Goal: Information Seeking & Learning: Learn about a topic

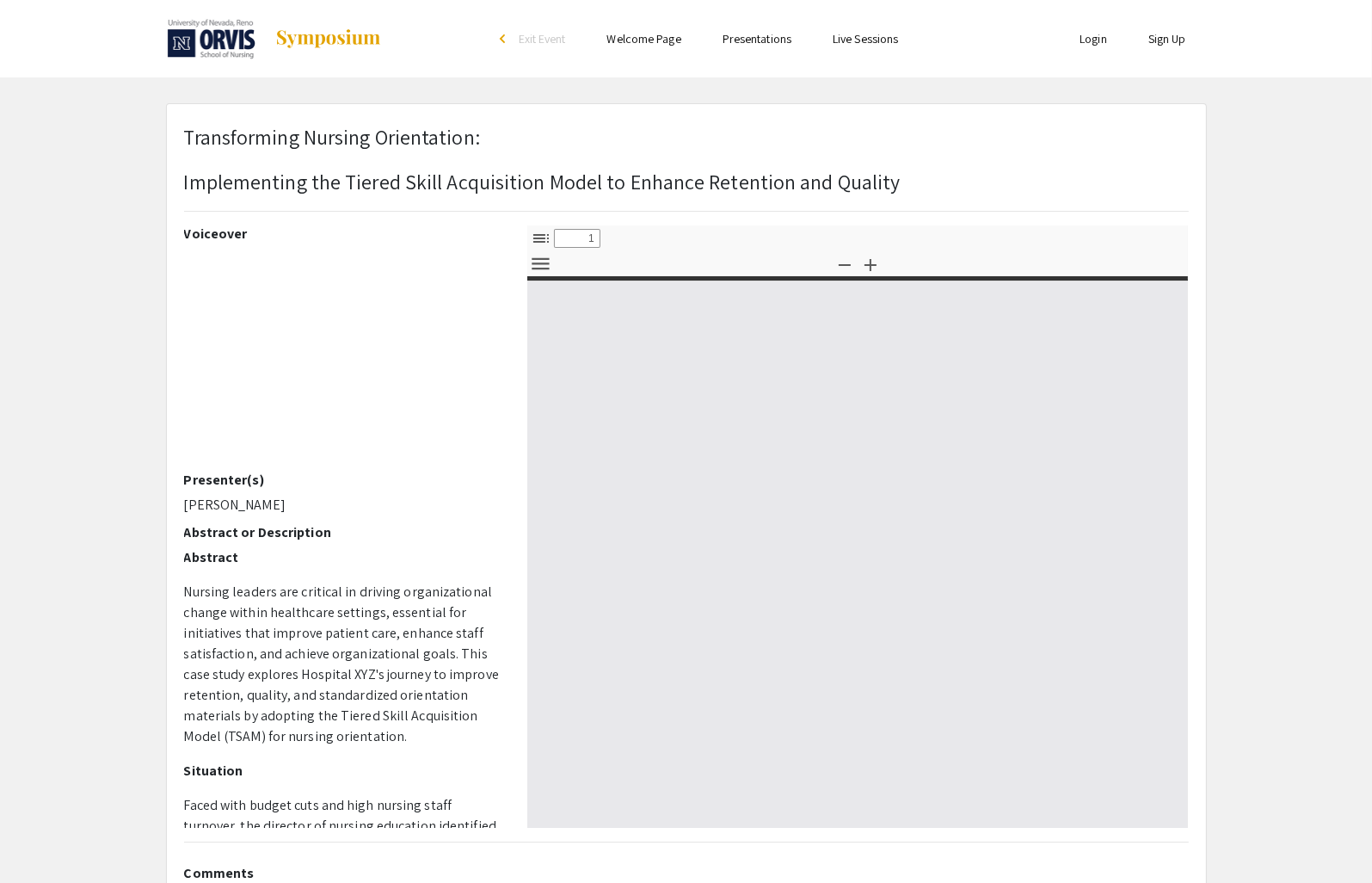
select select "custom"
type input "0"
select select "custom"
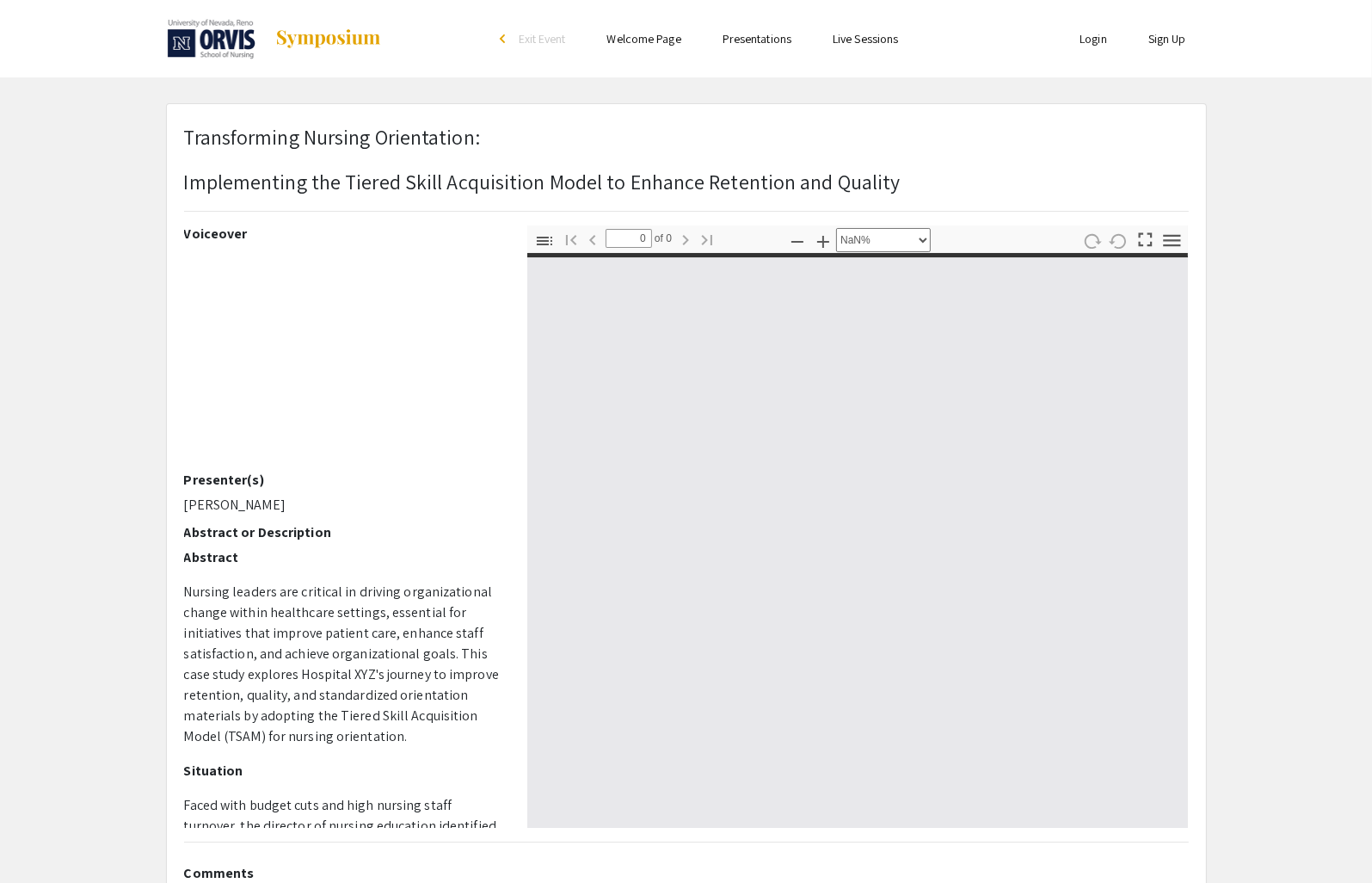
type input "1"
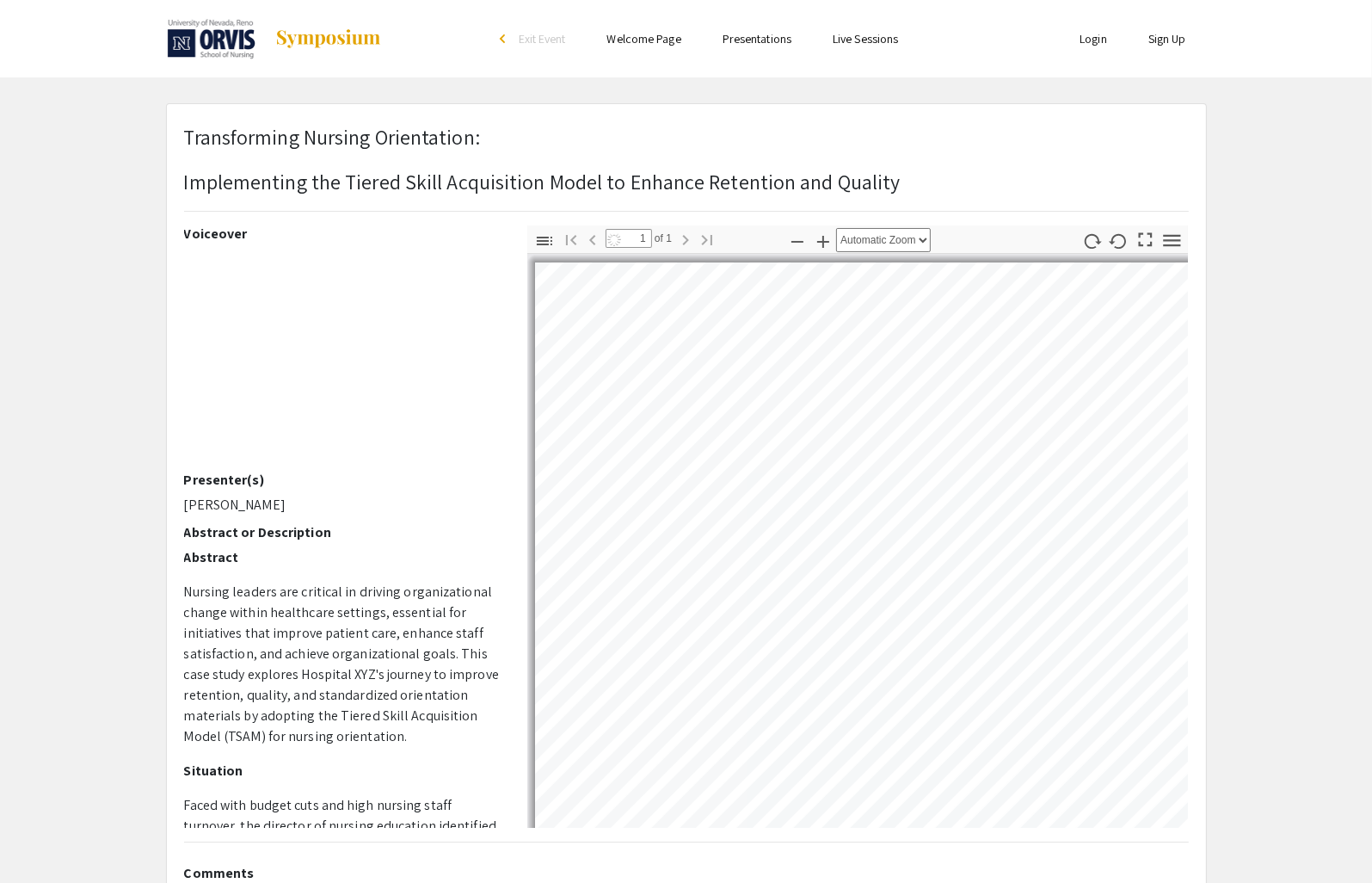
select select "auto"
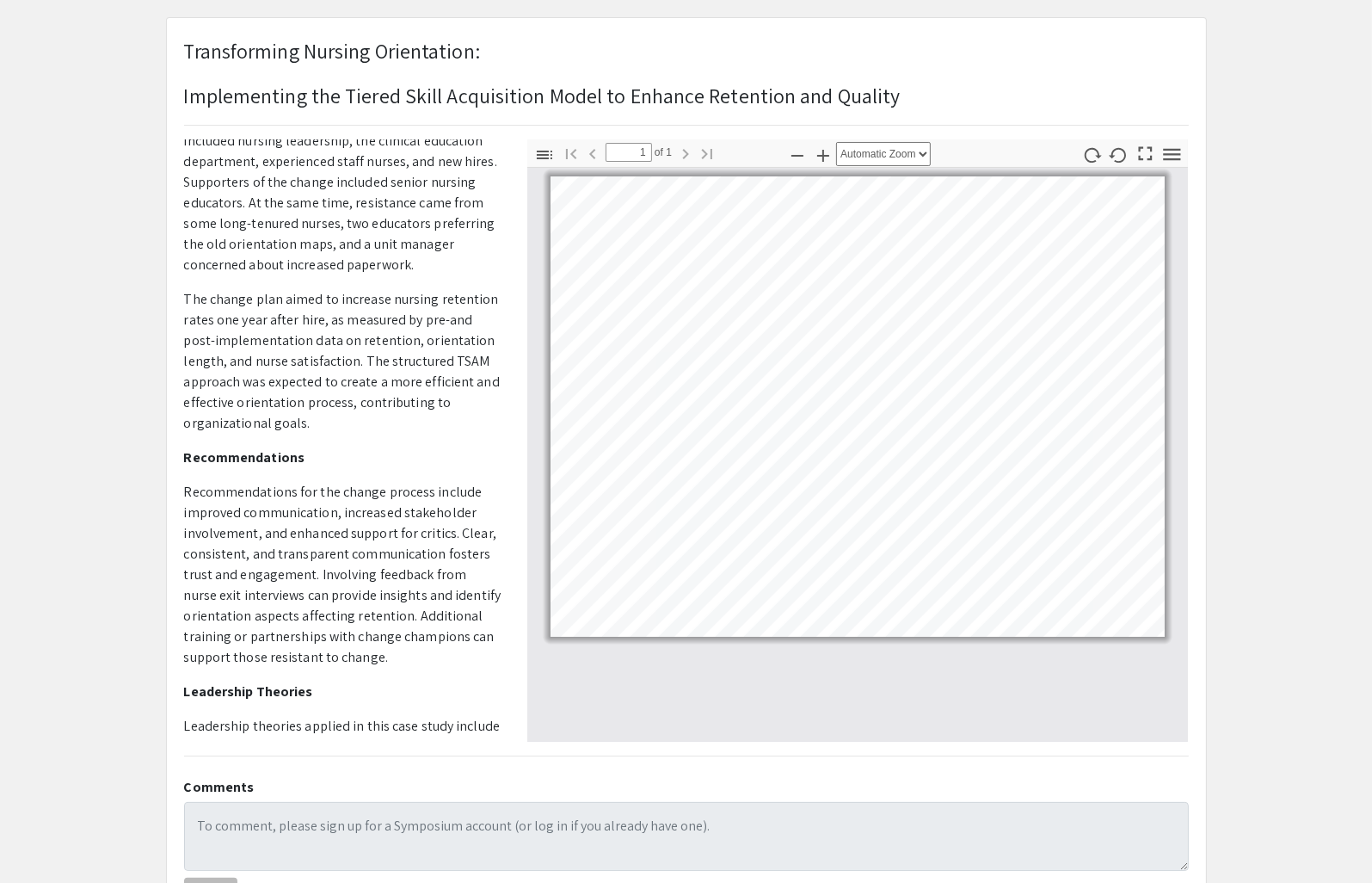
scroll to position [1119, 0]
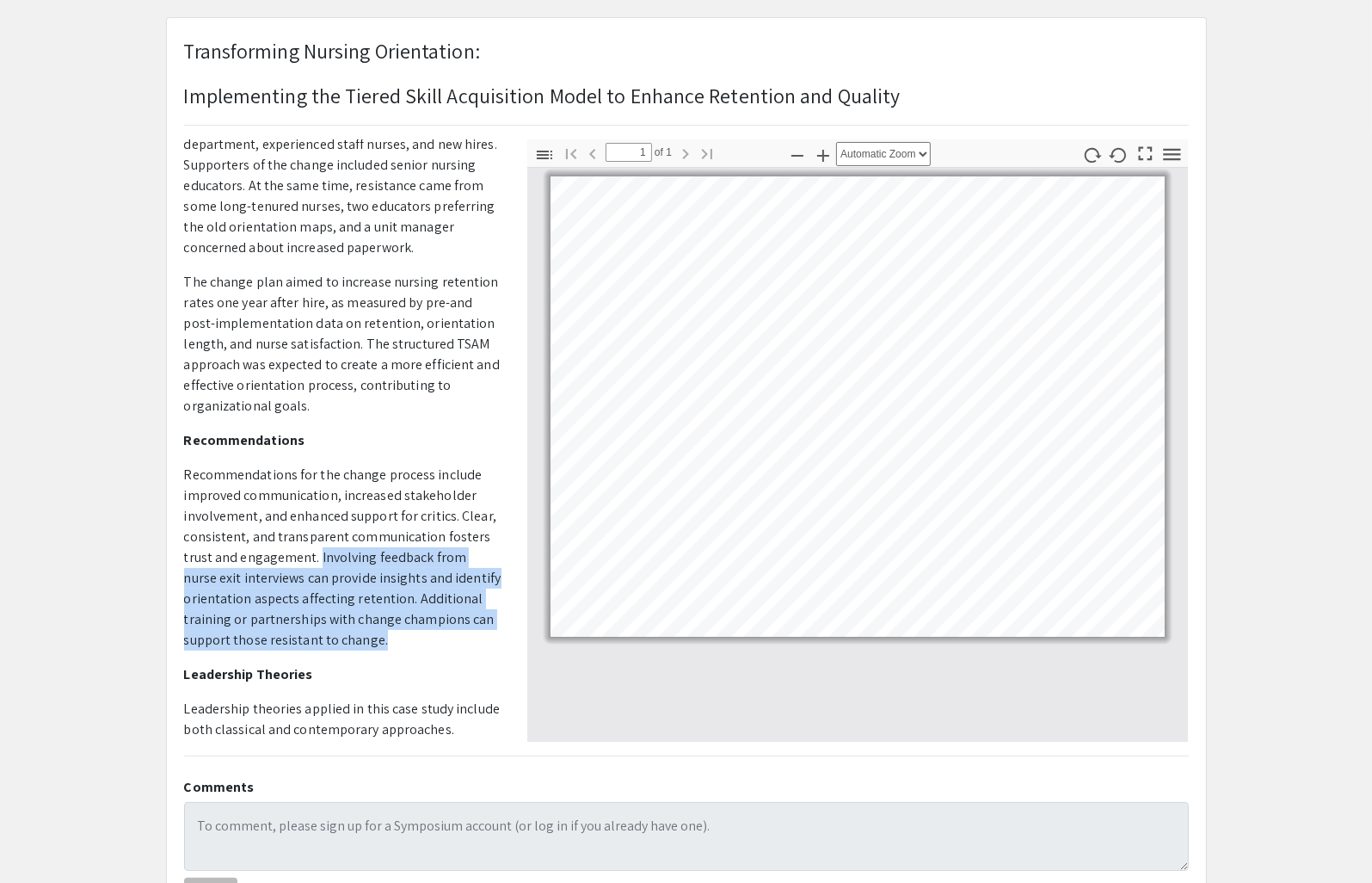
drag, startPoint x: 317, startPoint y: 552, endPoint x: 381, endPoint y: 636, distance: 105.6
click at [381, 636] on p "Recommendations for the change process include improved communication, increase…" at bounding box center [343, 558] width 317 height 186
drag, startPoint x: 381, startPoint y: 636, endPoint x: 361, endPoint y: 597, distance: 43.8
copy p "Involving feedback from nurse exit interviews can provide insights and identify…"
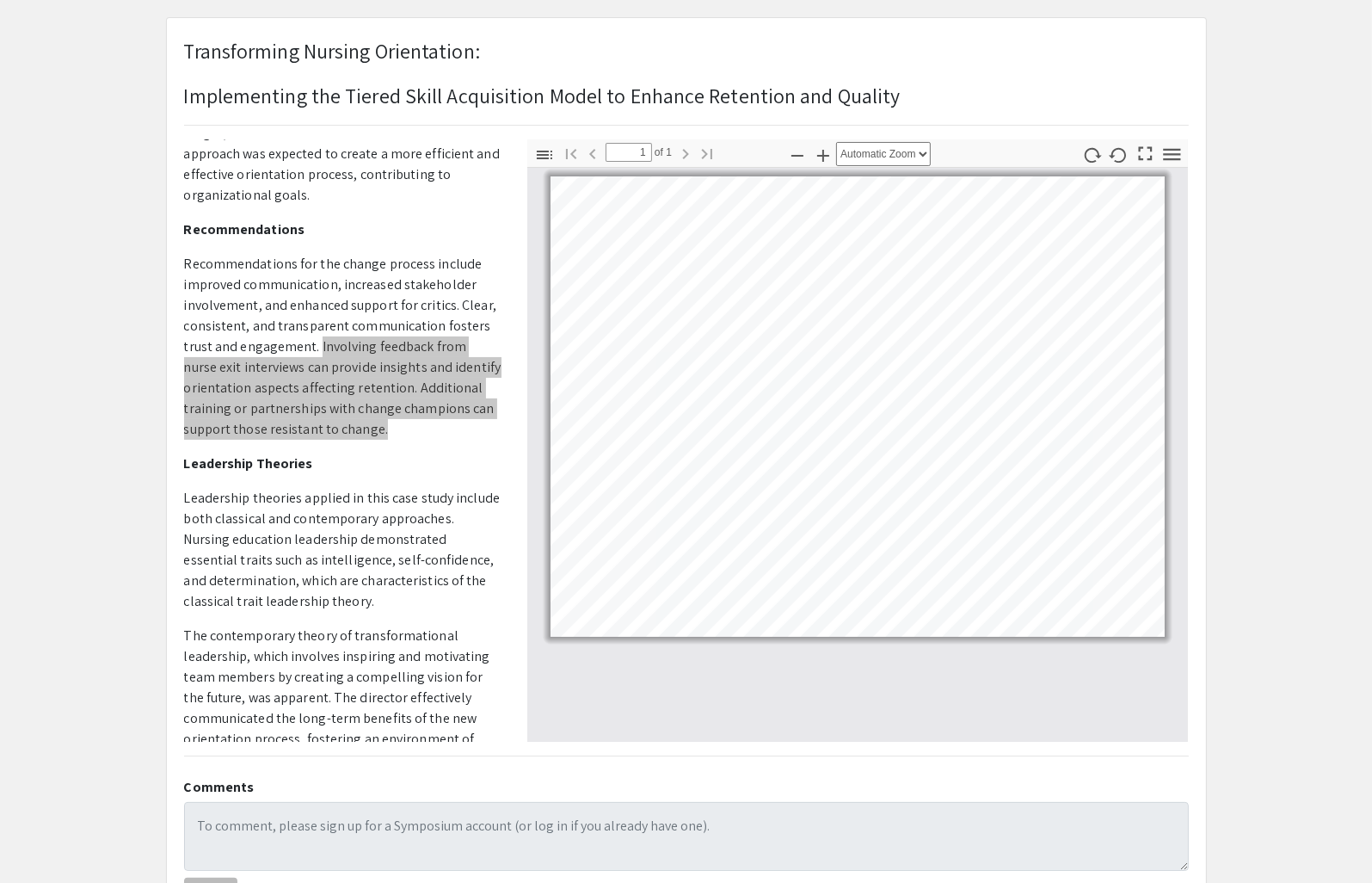
scroll to position [1290, 0]
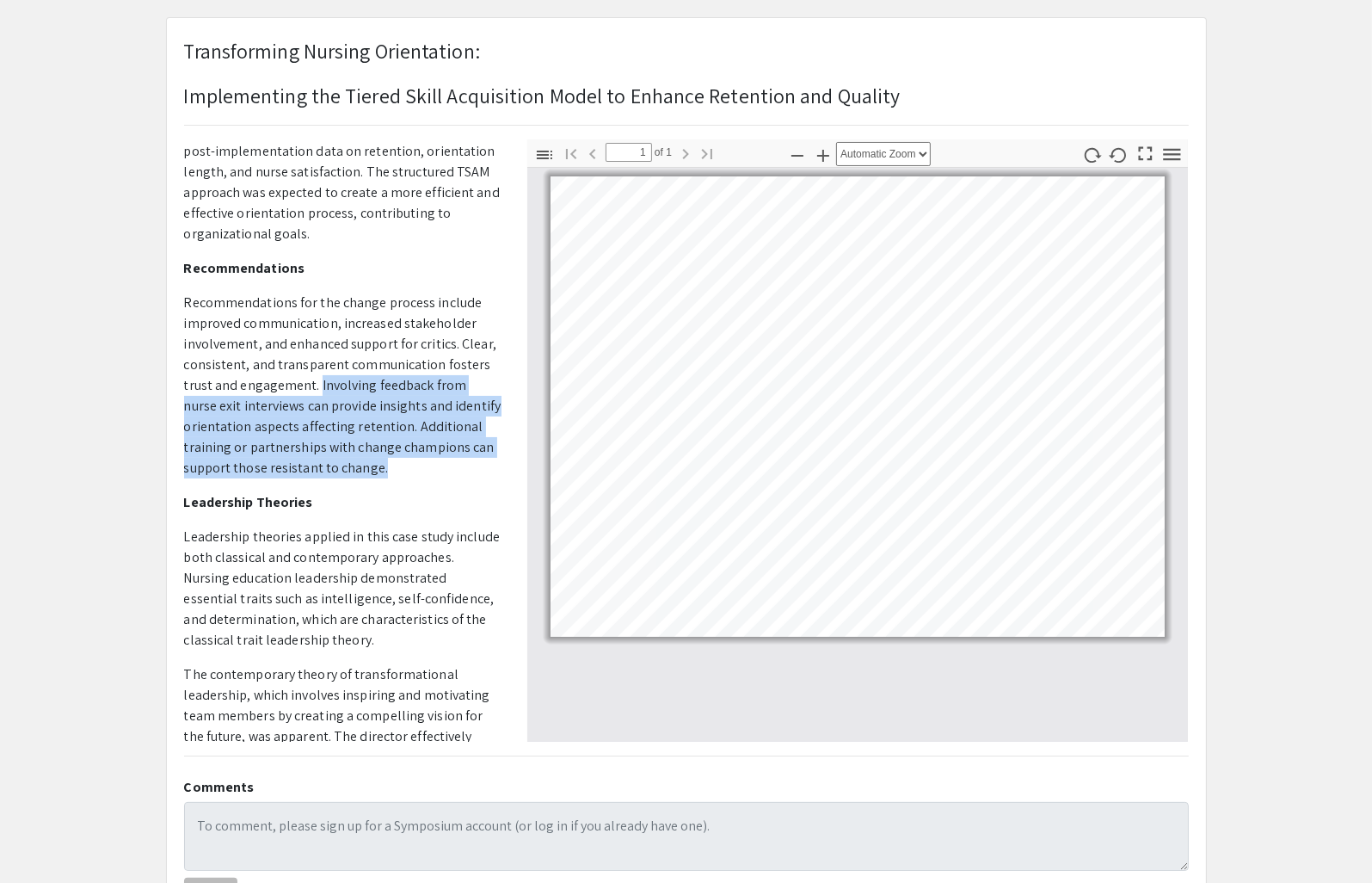
click at [388, 472] on p "Recommendations for the change process include improved communication, increase…" at bounding box center [343, 386] width 317 height 186
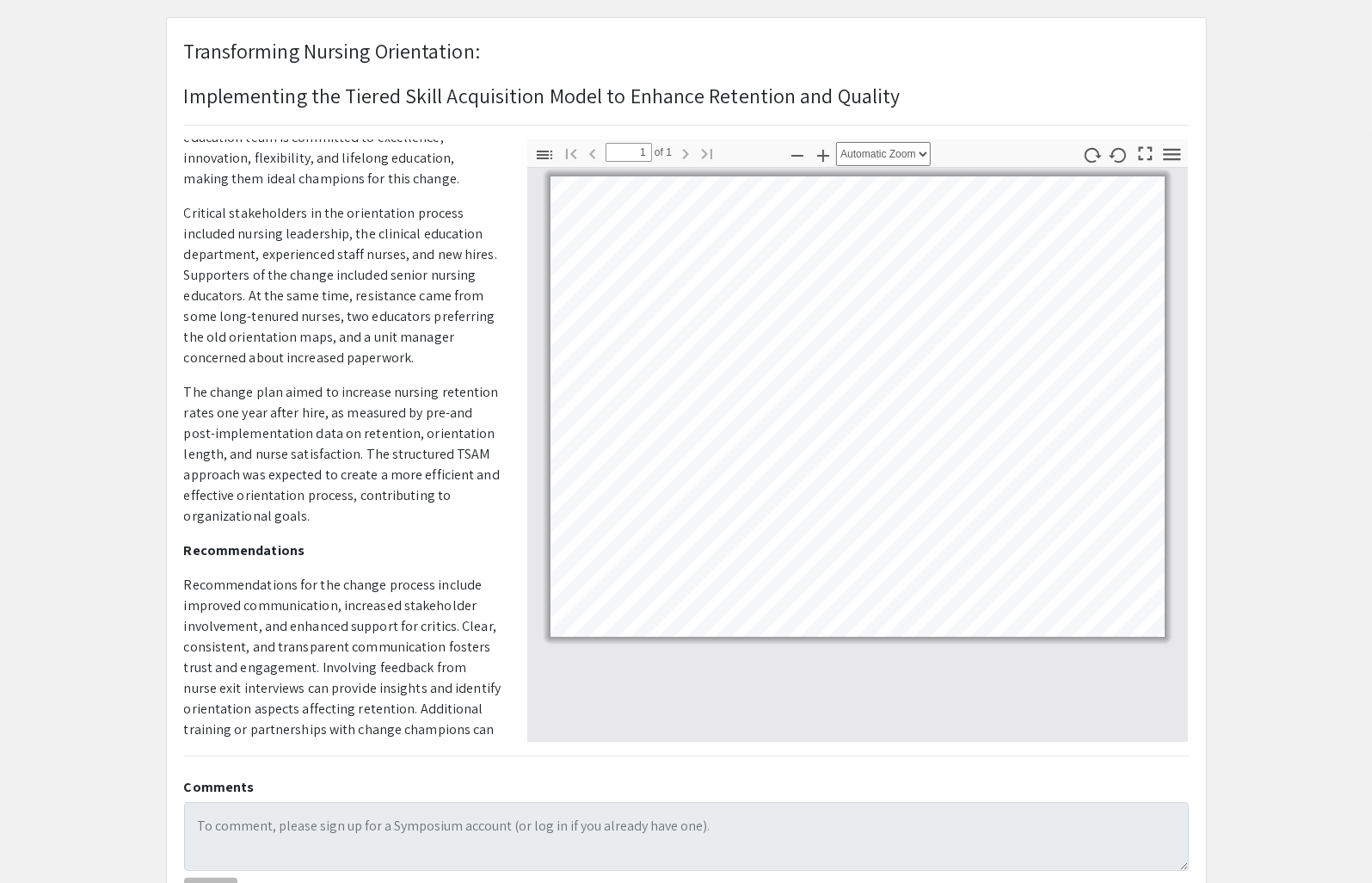
scroll to position [946, 0]
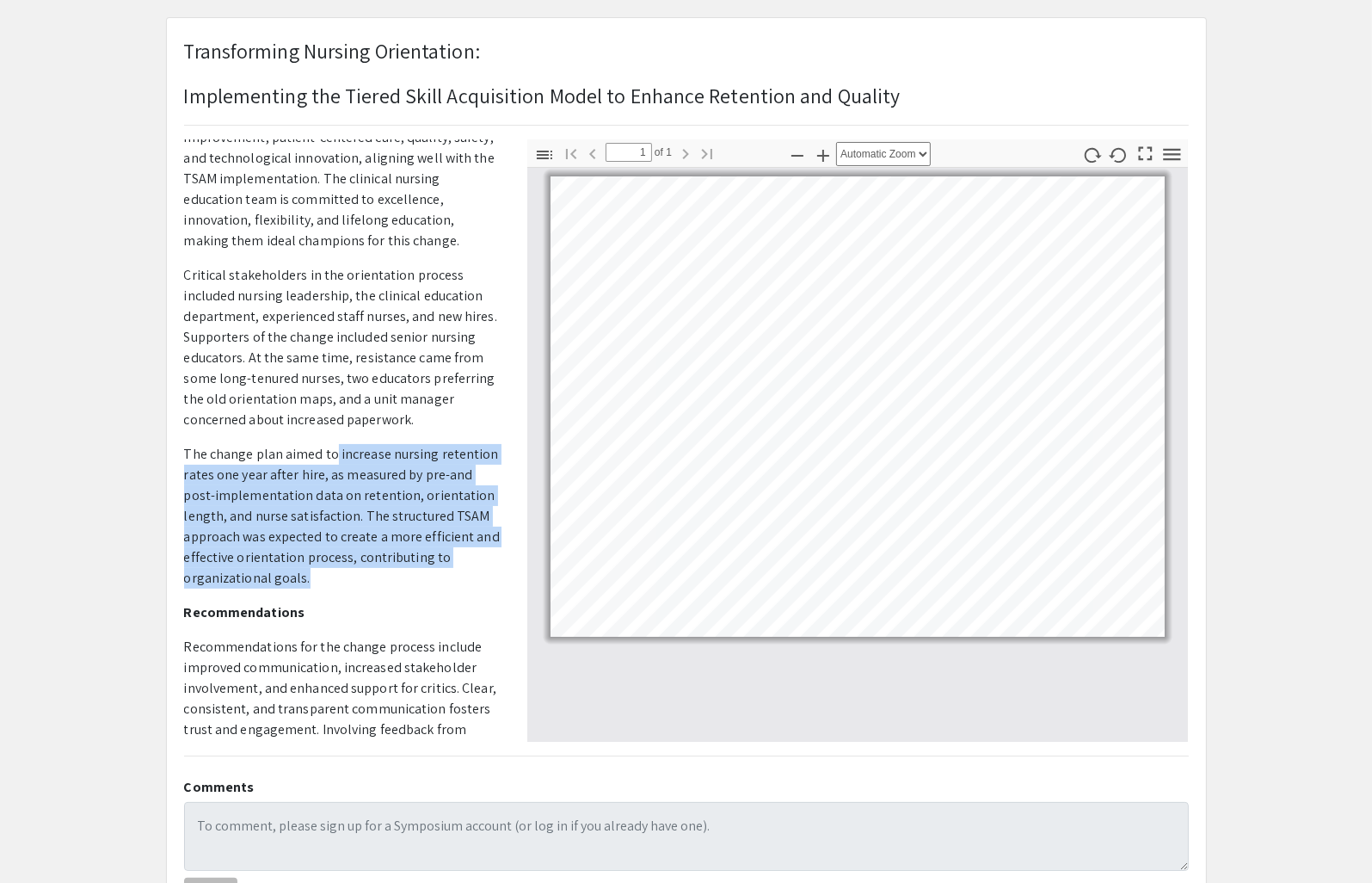
drag, startPoint x: 333, startPoint y: 447, endPoint x: 327, endPoint y: 573, distance: 126.1
click at [327, 573] on p "The change plan aimed to increase nursing retention rates one year after hire, …" at bounding box center [343, 516] width 317 height 145
drag, startPoint x: 327, startPoint y: 573, endPoint x: 310, endPoint y: 514, distance: 61.4
copy p "increase nursing retention rates one year after hire, as measured by pre-and po…"
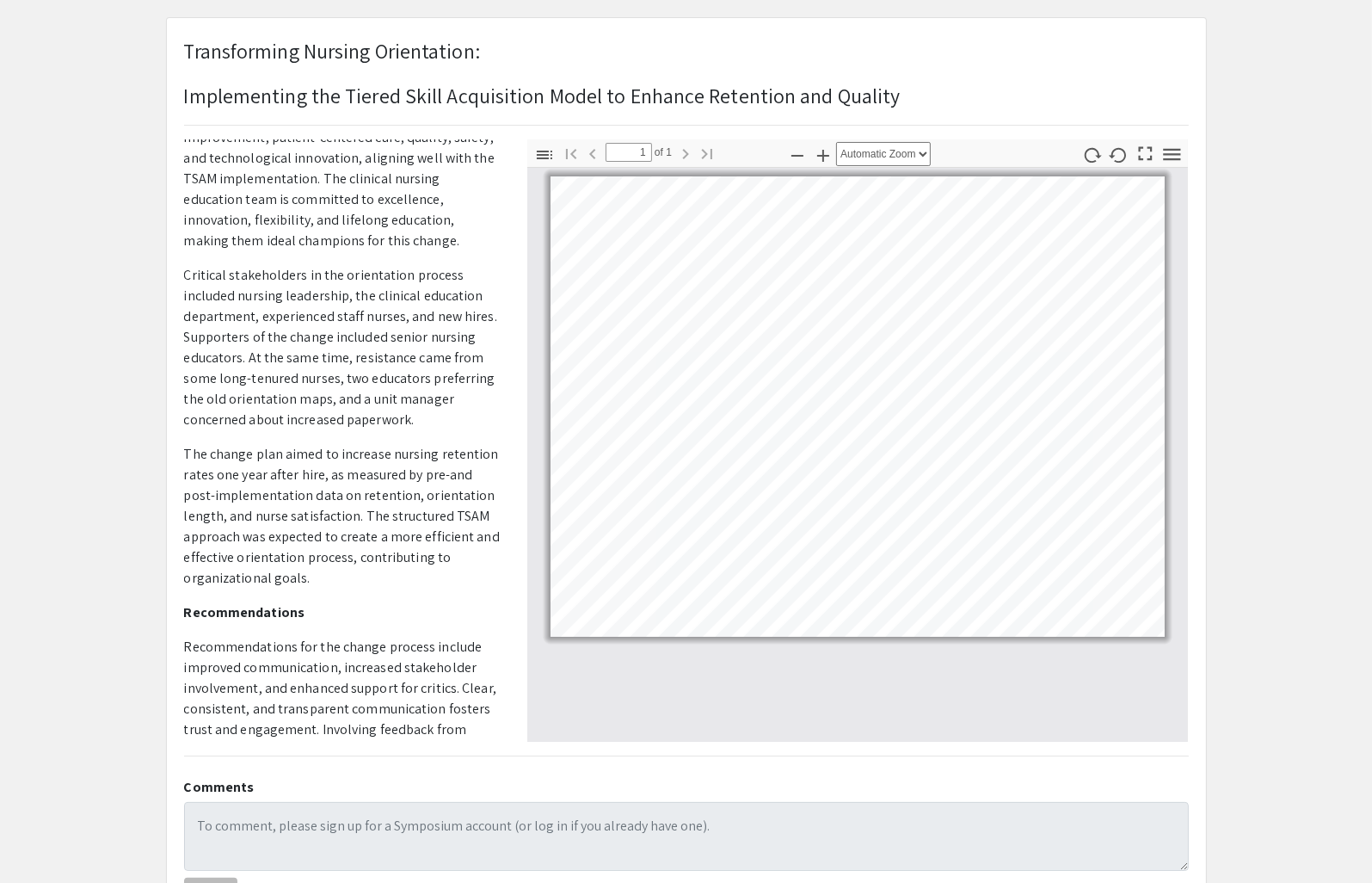
click at [419, 589] on p "Abstract Nursing leaders are critical in driving organizational change within h…" at bounding box center [343, 602] width 317 height 2175
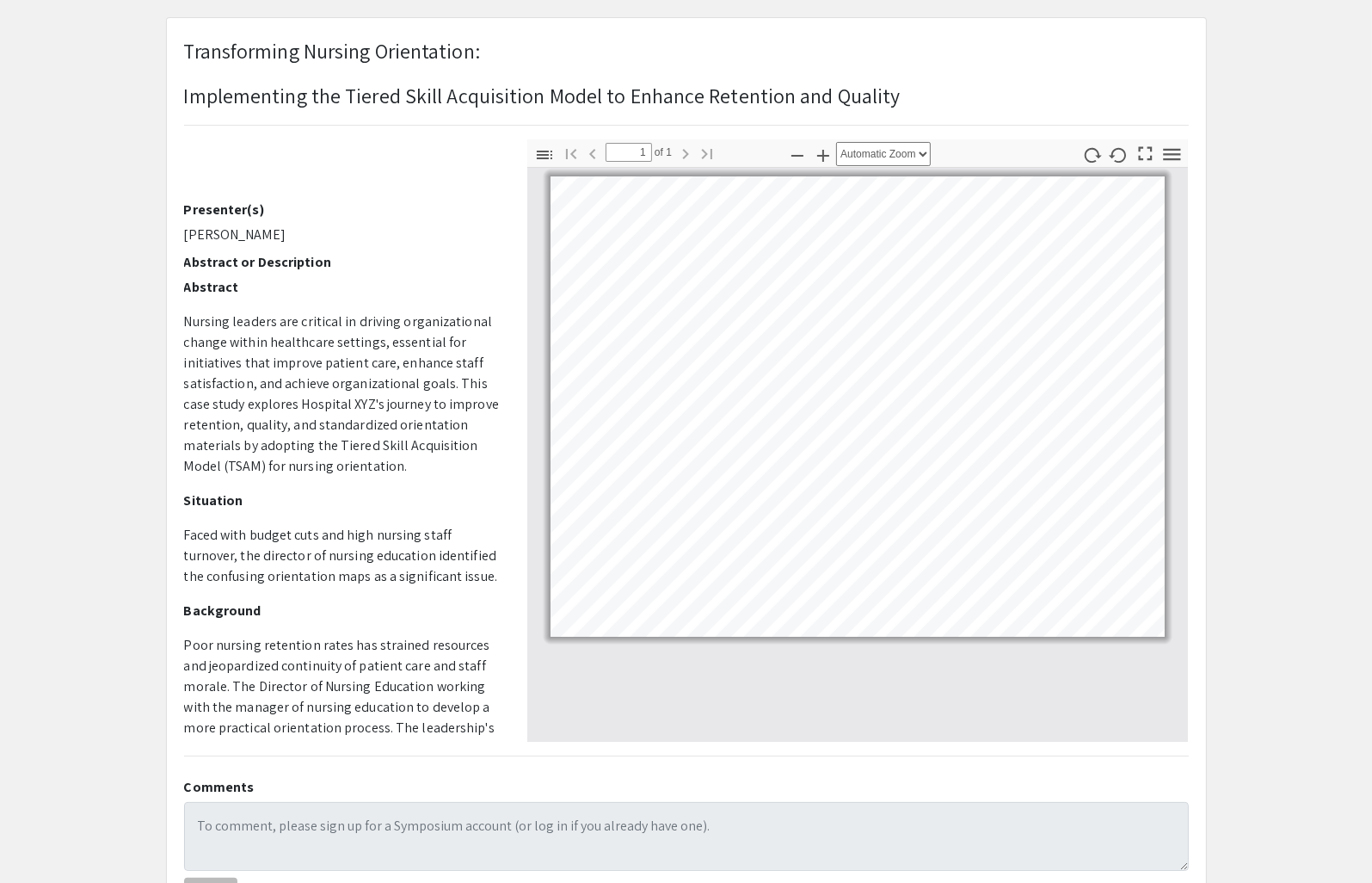
scroll to position [183, 0]
